Goal: Task Accomplishment & Management: Complete application form

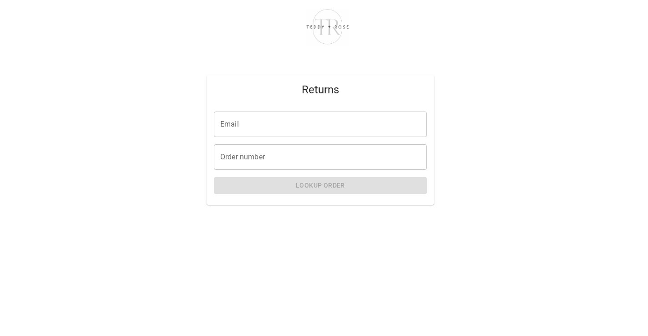
click at [282, 124] on input "Email" at bounding box center [320, 123] width 213 height 25
type input "**********"
click at [283, 155] on input "Order number" at bounding box center [320, 156] width 213 height 25
paste input "*****"
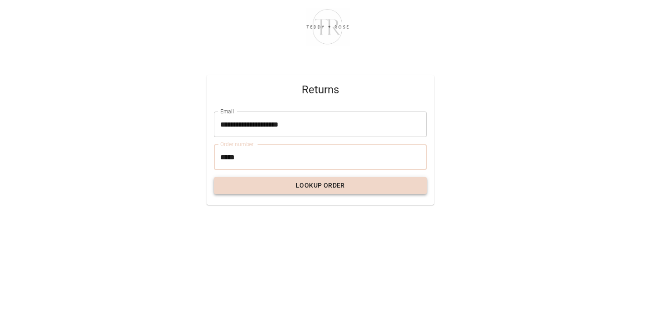
type input "*****"
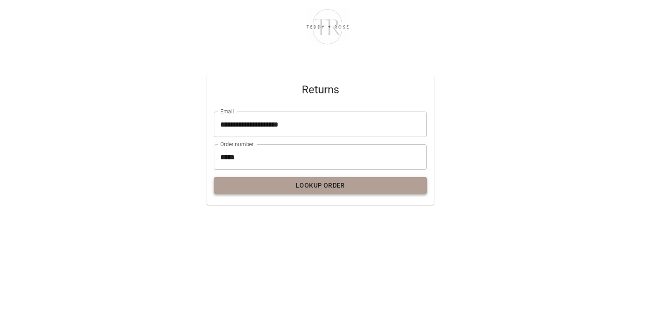
click at [294, 187] on button "Lookup Order" at bounding box center [320, 185] width 213 height 17
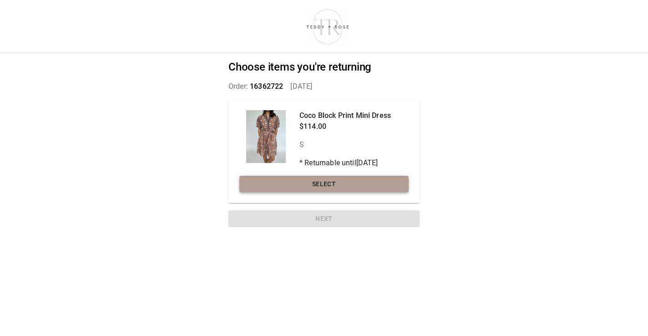
click at [341, 186] on button "Select" at bounding box center [323, 184] width 169 height 17
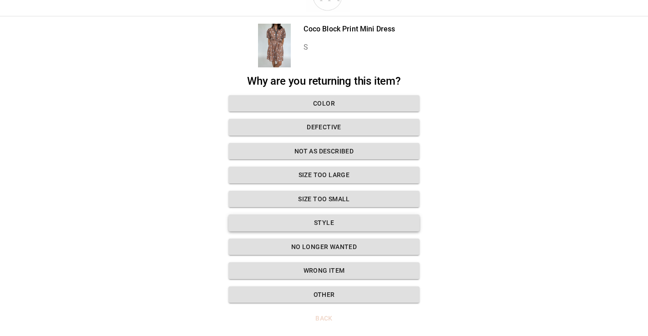
scroll to position [32, 0]
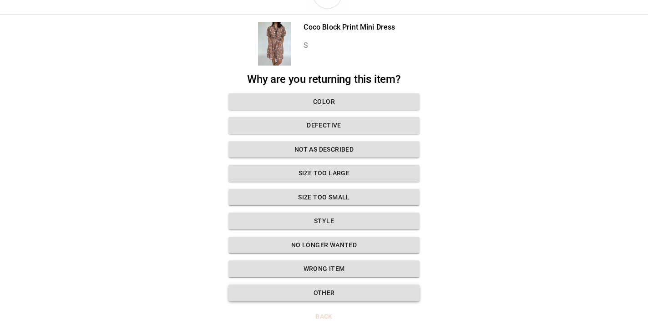
click at [324, 288] on button "Other" at bounding box center [323, 292] width 191 height 17
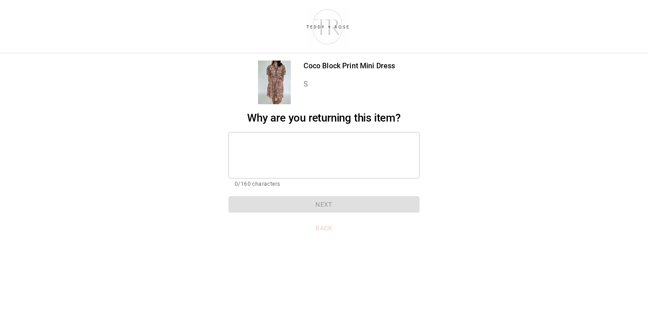
click at [310, 152] on textarea at bounding box center [324, 154] width 178 height 31
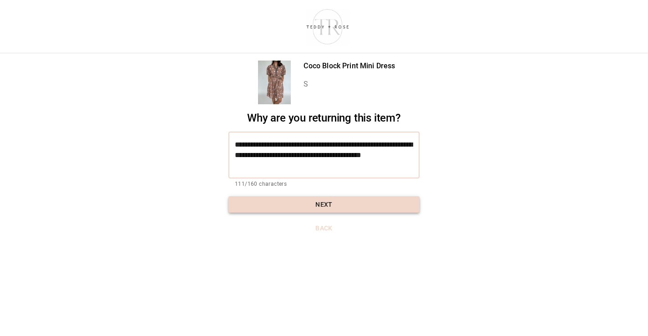
type textarea "**********"
click at [317, 206] on button "Next" at bounding box center [323, 204] width 191 height 17
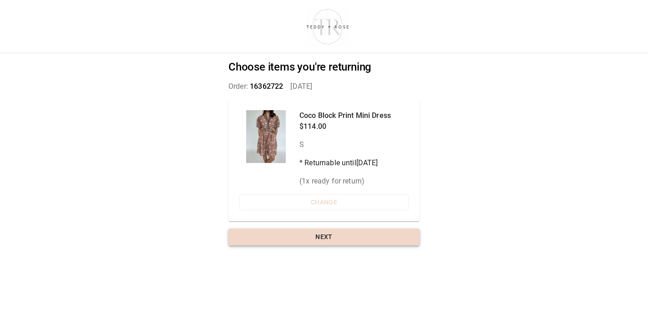
click at [324, 237] on button "Next" at bounding box center [323, 236] width 191 height 17
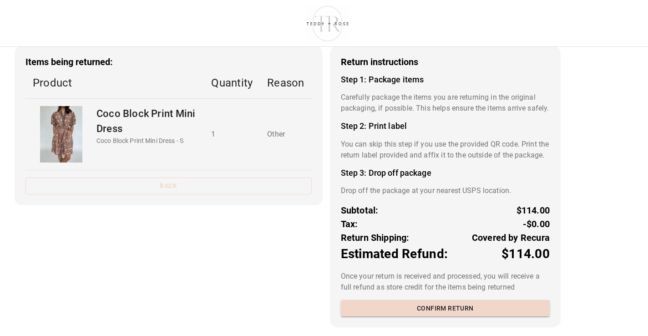
scroll to position [64, 0]
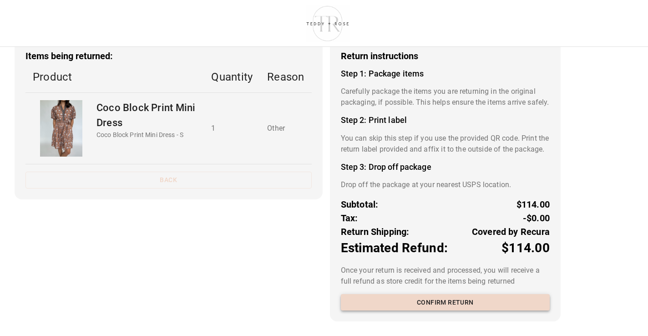
click at [397, 300] on button "Confirm return" at bounding box center [445, 302] width 209 height 17
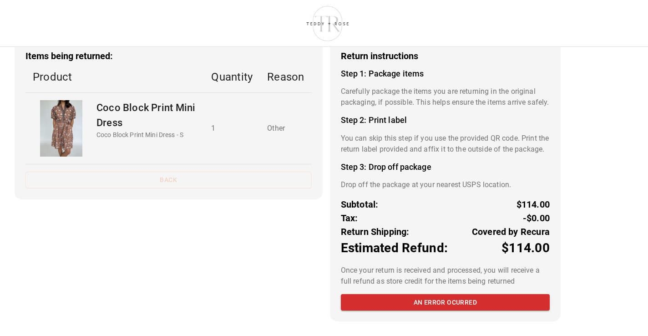
click at [302, 242] on div "Items being returned: Product Quantity Reason Coco Block Print Mini Dress Coco …" at bounding box center [169, 180] width 308 height 281
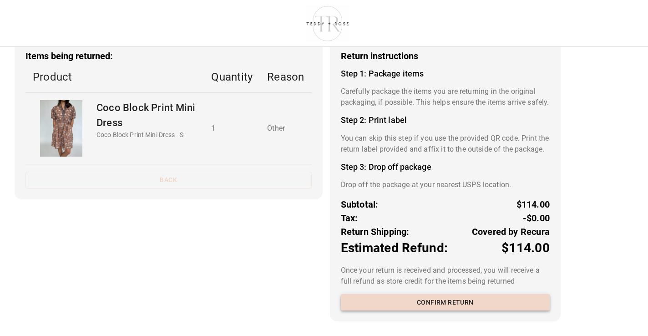
click at [416, 301] on button "Confirm return" at bounding box center [445, 302] width 209 height 17
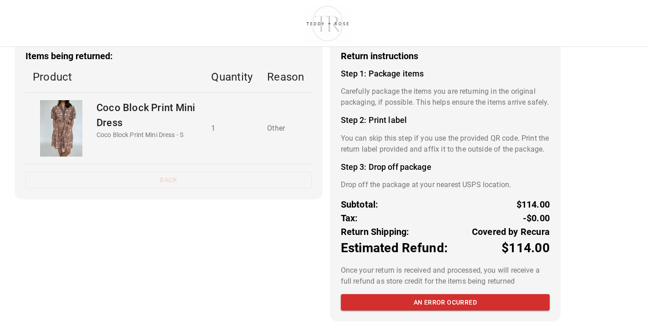
click at [256, 188] on div "Items being returned: Product Quantity Reason Coco Block Print Mini Dress Coco …" at bounding box center [169, 180] width 308 height 281
click at [243, 172] on button "Back" at bounding box center [168, 180] width 286 height 17
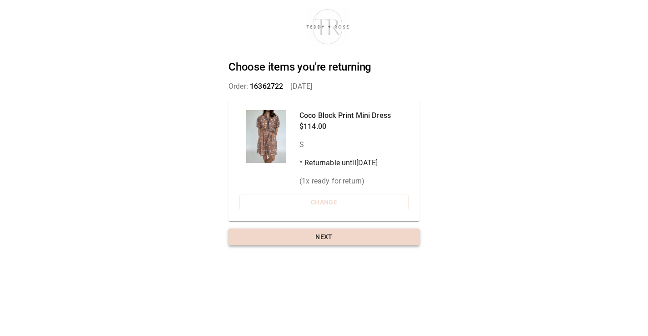
click at [344, 239] on button "Next" at bounding box center [323, 236] width 191 height 17
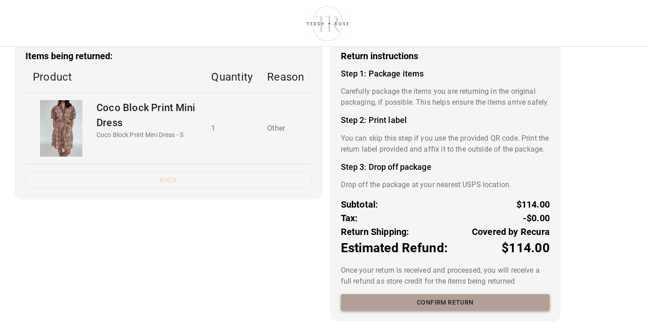
click at [439, 303] on button "Confirm return" at bounding box center [445, 302] width 209 height 17
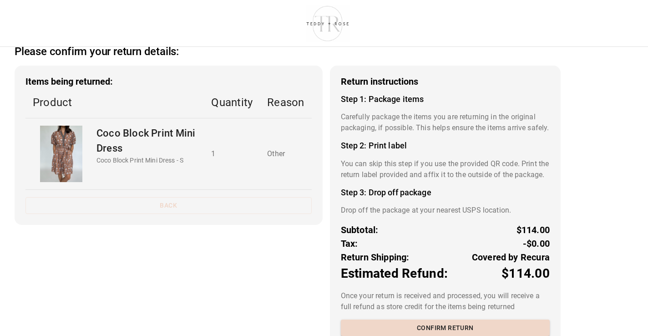
scroll to position [26, 0]
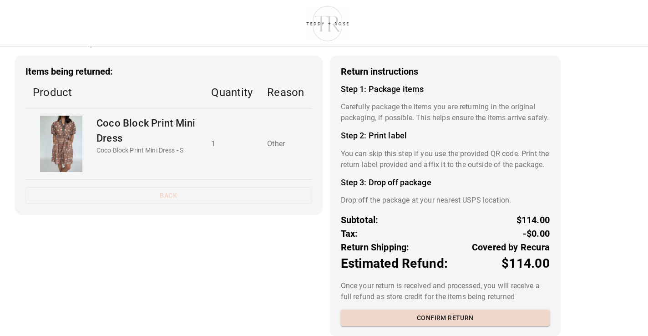
click at [233, 155] on td "1" at bounding box center [232, 143] width 56 height 71
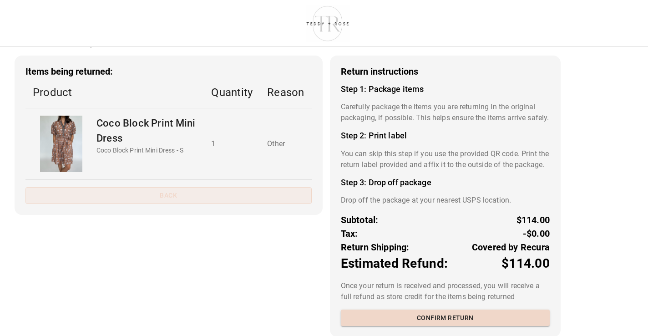
click at [174, 194] on button "Back" at bounding box center [168, 195] width 286 height 17
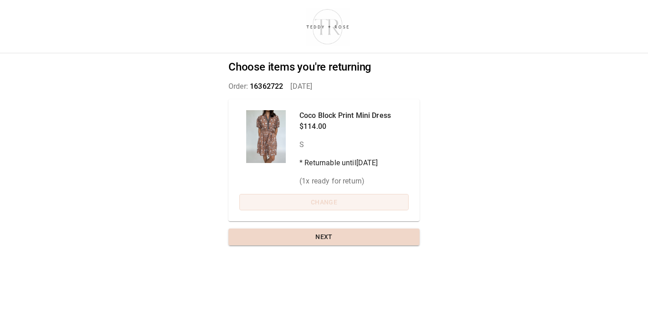
click at [339, 204] on button "Change" at bounding box center [323, 202] width 169 height 17
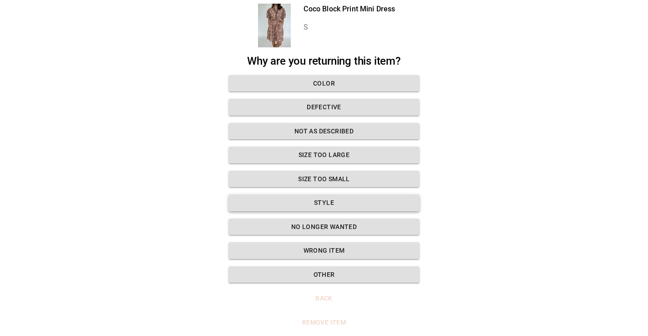
scroll to position [56, 0]
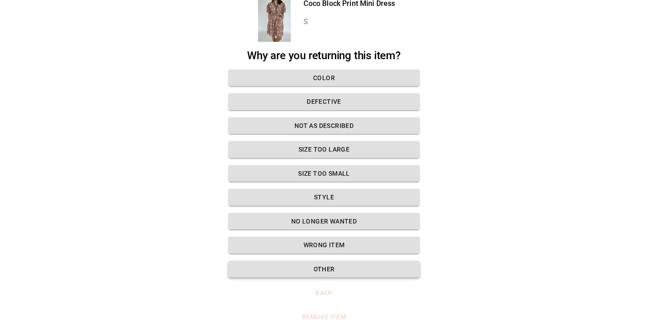
click at [332, 262] on button "Other" at bounding box center [323, 269] width 191 height 17
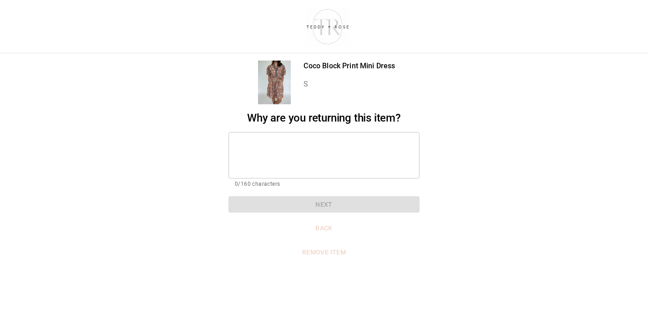
click at [306, 140] on textarea at bounding box center [324, 154] width 178 height 31
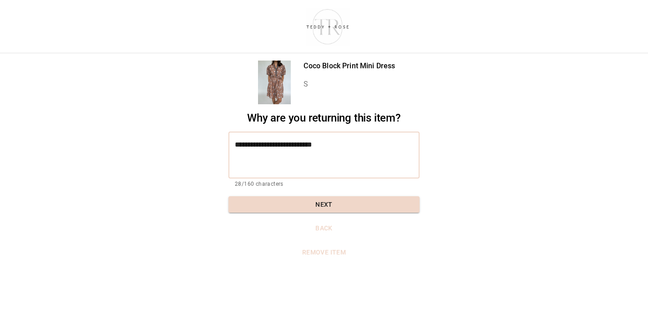
drag, startPoint x: 264, startPoint y: 149, endPoint x: 193, endPoint y: 146, distance: 70.6
click at [193, 146] on div "**********" at bounding box center [324, 168] width 648 height 336
type textarea "**********"
click at [315, 192] on div "**********" at bounding box center [323, 161] width 191 height 101
click at [315, 197] on button "Next" at bounding box center [323, 204] width 191 height 17
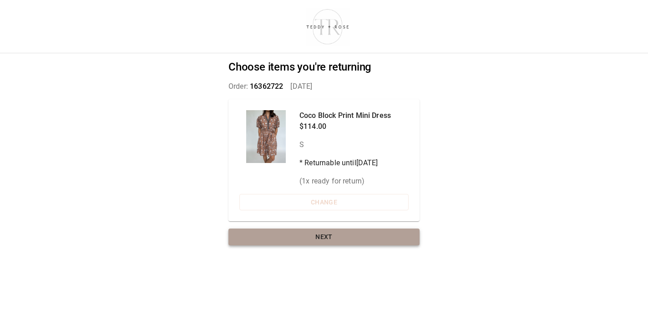
click at [341, 239] on button "Next" at bounding box center [323, 236] width 191 height 17
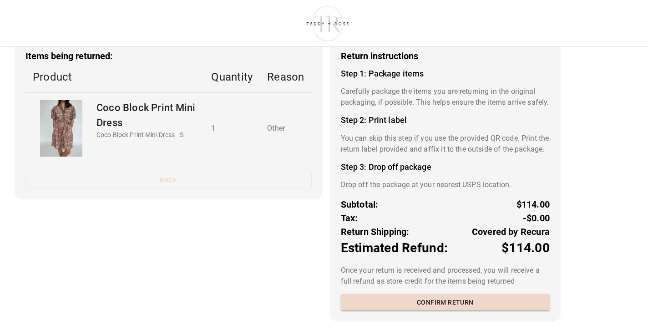
scroll to position [64, 0]
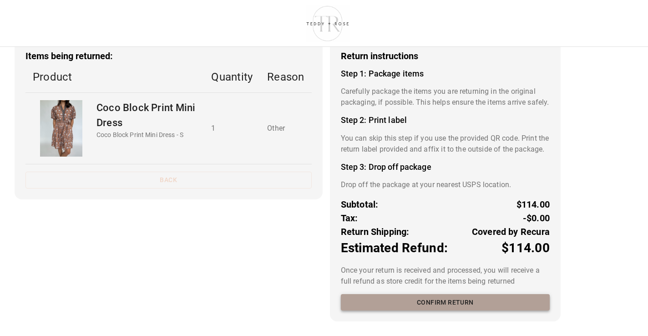
click at [421, 300] on button "Confirm return" at bounding box center [445, 302] width 209 height 17
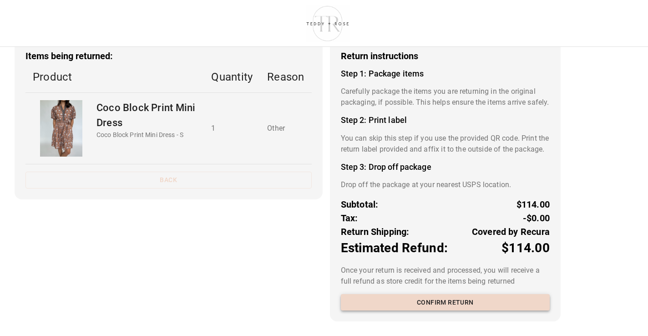
click at [440, 302] on button "Confirm return" at bounding box center [445, 302] width 209 height 17
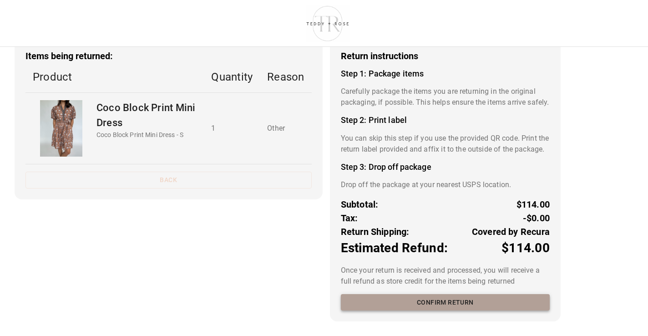
click at [433, 302] on button "Confirm return" at bounding box center [445, 302] width 209 height 17
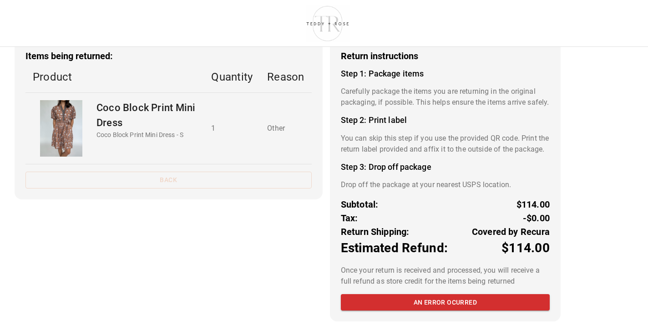
click at [194, 172] on button "Back" at bounding box center [168, 180] width 286 height 17
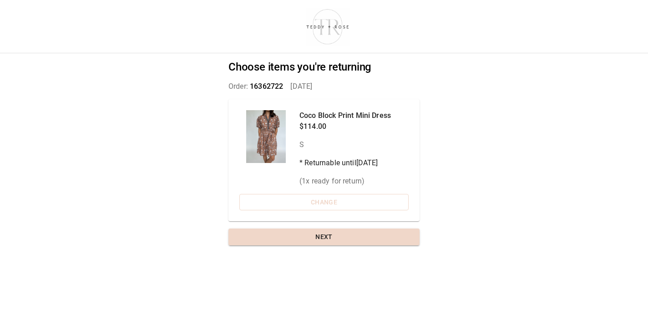
click at [308, 201] on button "Change" at bounding box center [323, 202] width 169 height 17
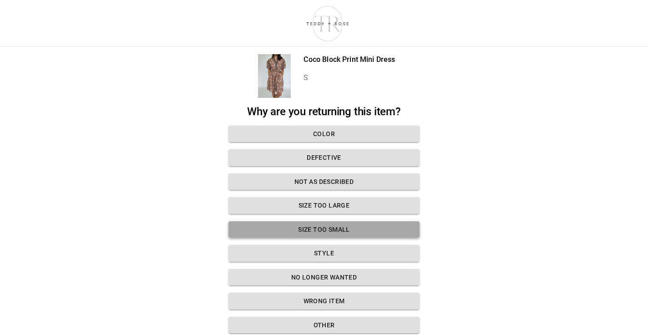
click at [345, 231] on button "Size too small" at bounding box center [323, 229] width 191 height 17
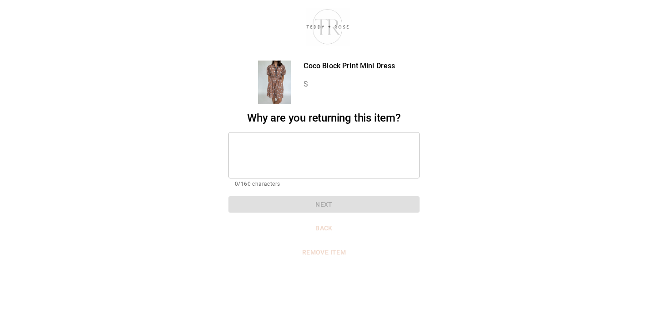
click at [309, 150] on textarea at bounding box center [324, 154] width 178 height 31
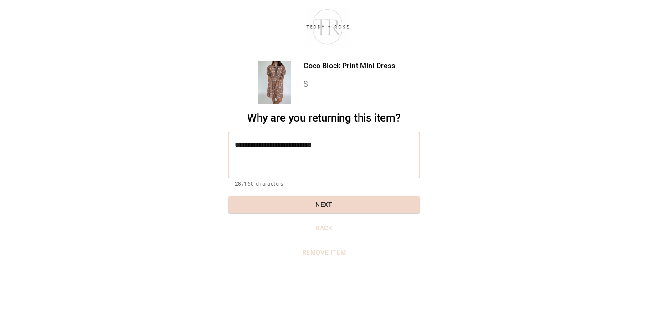
drag, startPoint x: 264, startPoint y: 143, endPoint x: 165, endPoint y: 131, distance: 100.4
click at [166, 135] on div "**********" at bounding box center [324, 168] width 648 height 336
type textarea "**********"
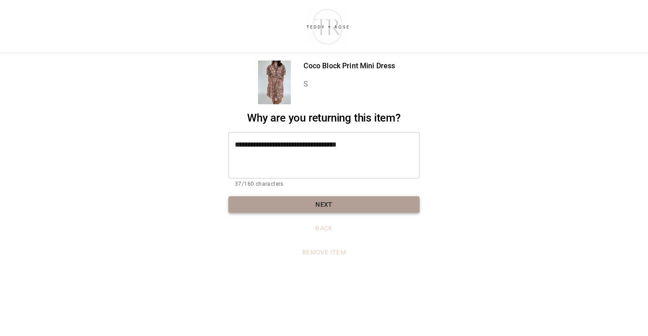
click at [348, 204] on button "Next" at bounding box center [323, 204] width 191 height 17
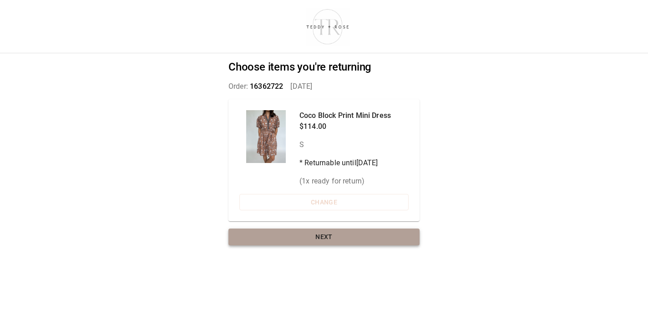
click at [371, 239] on button "Next" at bounding box center [323, 236] width 191 height 17
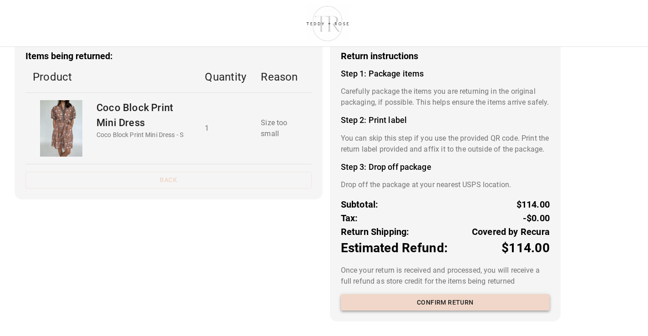
click at [453, 300] on button "Confirm return" at bounding box center [445, 302] width 209 height 17
